Goal: Find contact information: Find contact information

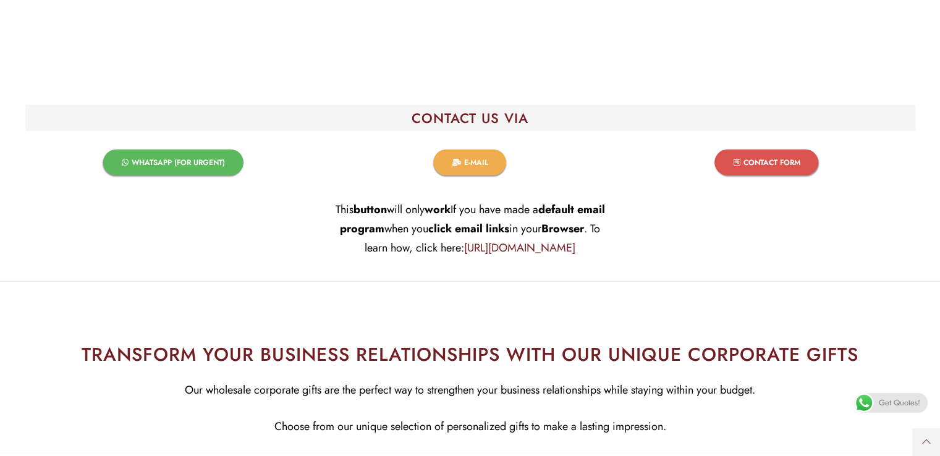
scroll to position [8254, 0]
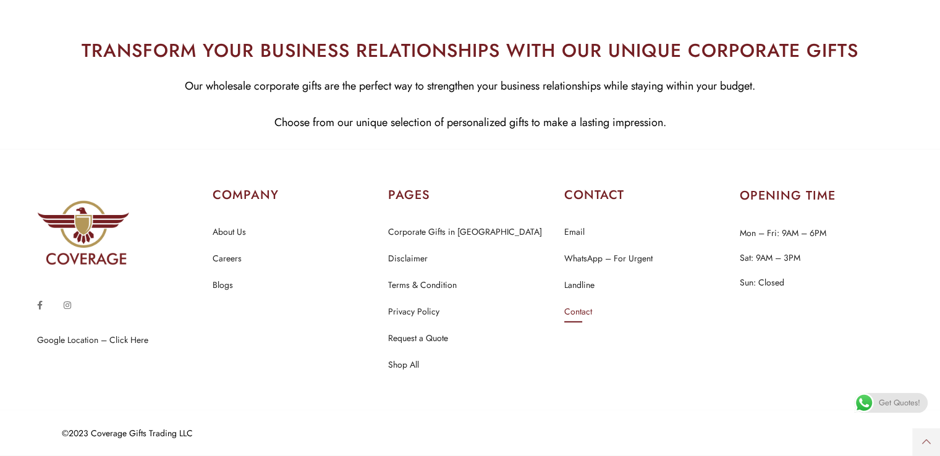
click at [579, 316] on link "Contact" at bounding box center [578, 312] width 28 height 16
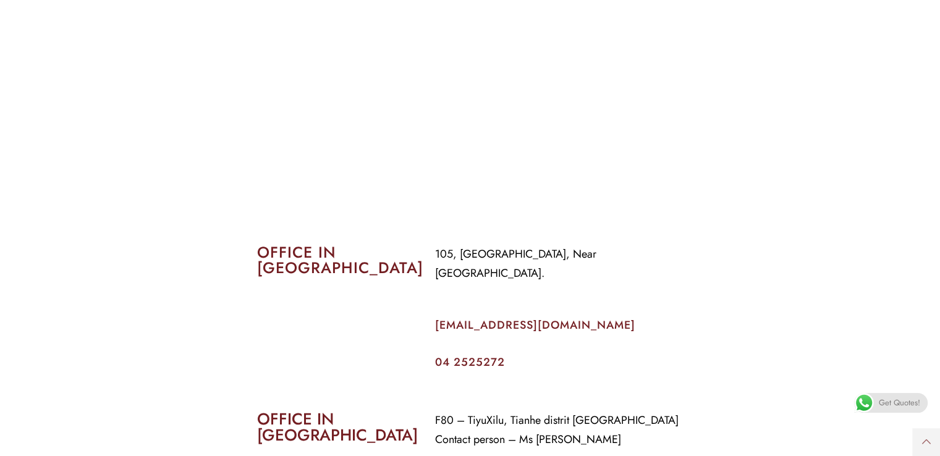
scroll to position [371, 0]
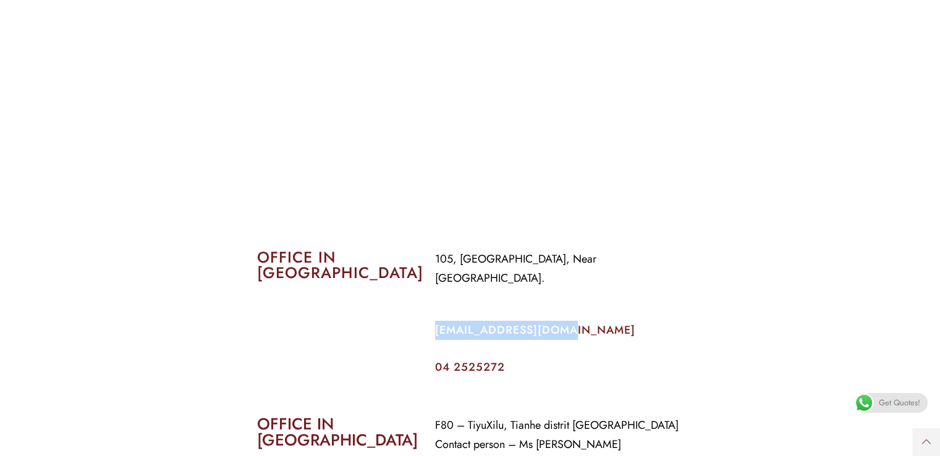
drag, startPoint x: 430, startPoint y: 313, endPoint x: 566, endPoint y: 324, distance: 136.4
click at [566, 324] on div "105, [GEOGRAPHIC_DATA], Near [GEOGRAPHIC_DATA]. [EMAIL_ADDRESS][DOMAIN_NAME] 04…" at bounding box center [559, 310] width 267 height 141
copy link "[EMAIL_ADDRESS][DOMAIN_NAME]"
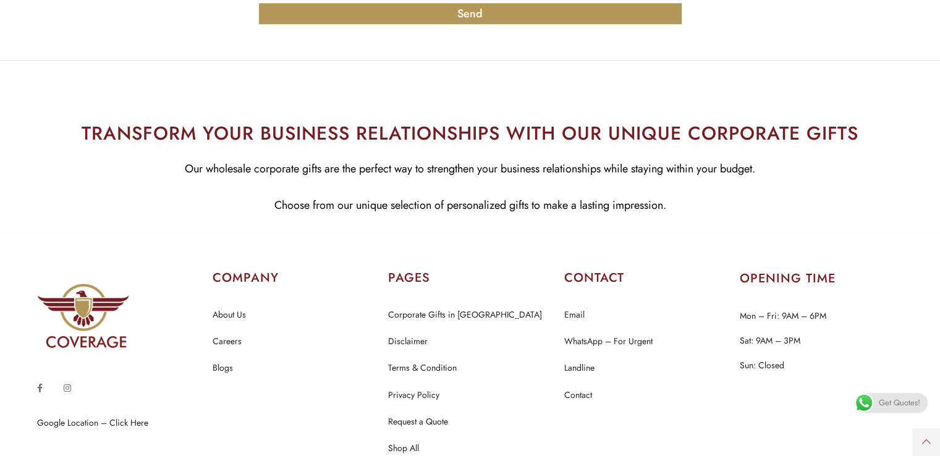
scroll to position [1377, 0]
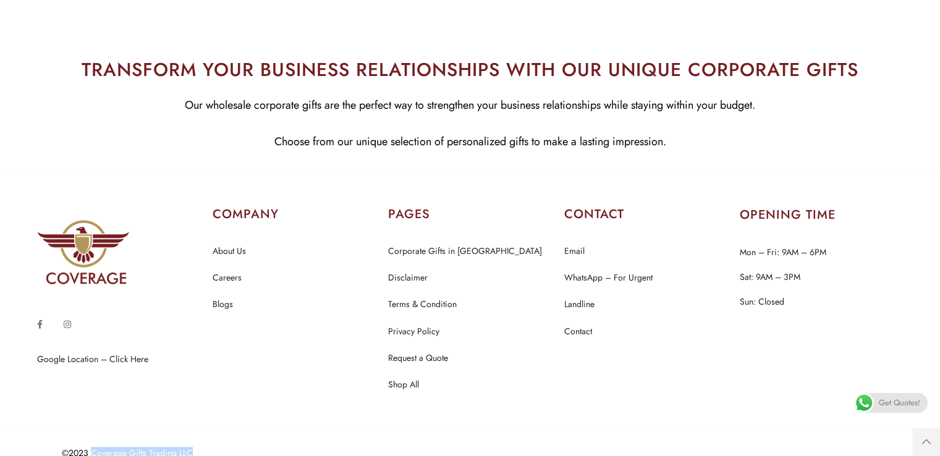
drag, startPoint x: 91, startPoint y: 434, endPoint x: 213, endPoint y: 429, distance: 121.2
click at [213, 449] on div "©2023 Coverage Gifts Trading LLC" at bounding box center [461, 453] width 798 height 9
copy div "Coverage Gifts Trading LLC"
